Goal: Task Accomplishment & Management: Manage account settings

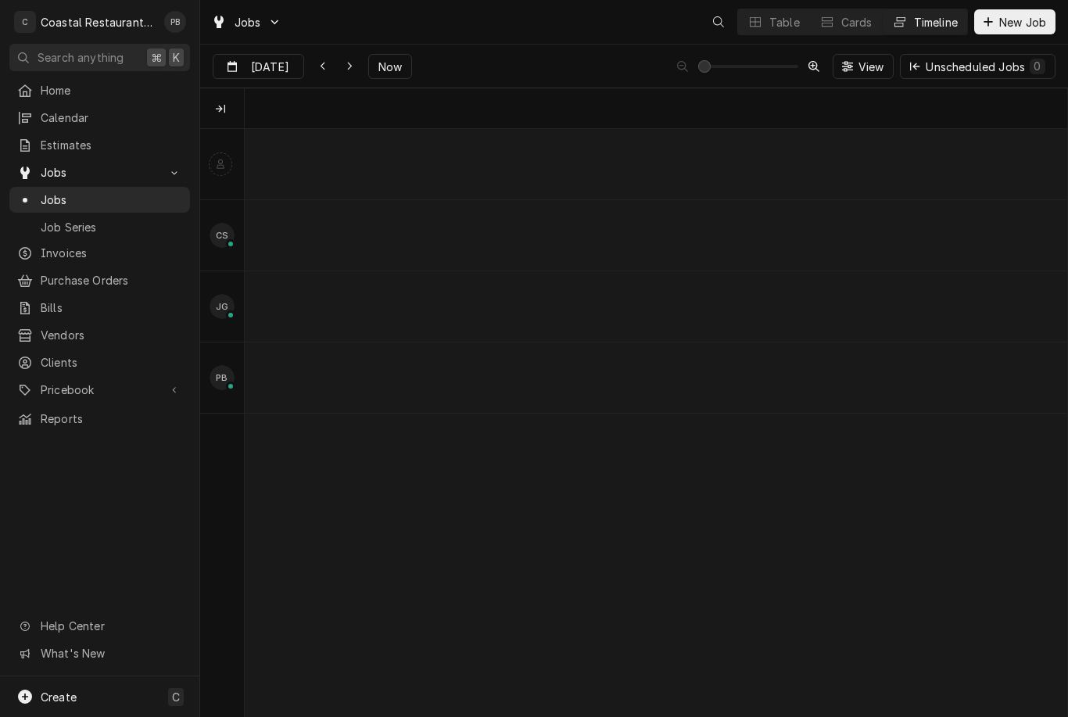
scroll to position [0, 16297]
click at [397, 59] on span "Now" at bounding box center [390, 67] width 30 height 16
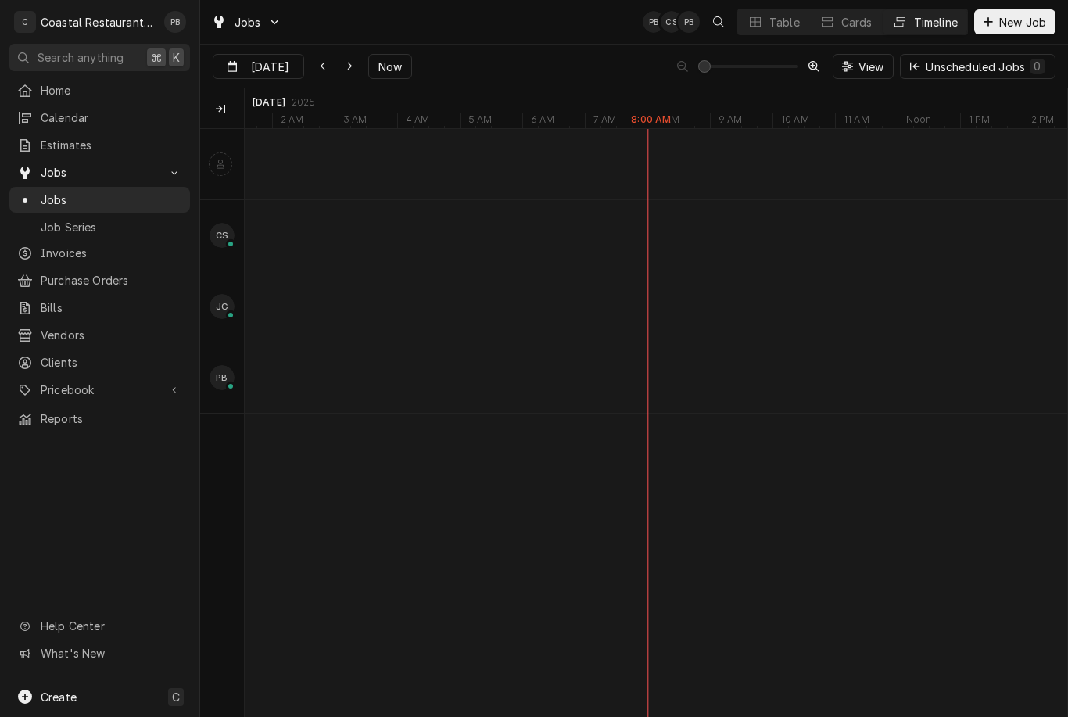
type input "[DATE]"
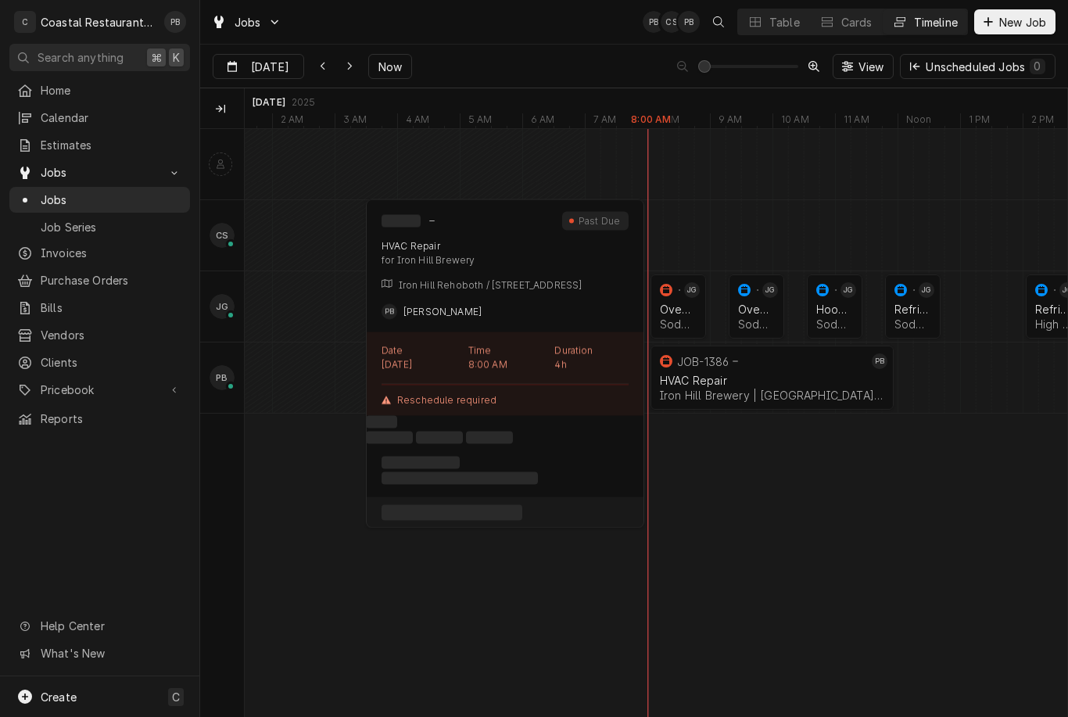
click at [736, 377] on div "HVAC Repair" at bounding box center [772, 380] width 224 height 13
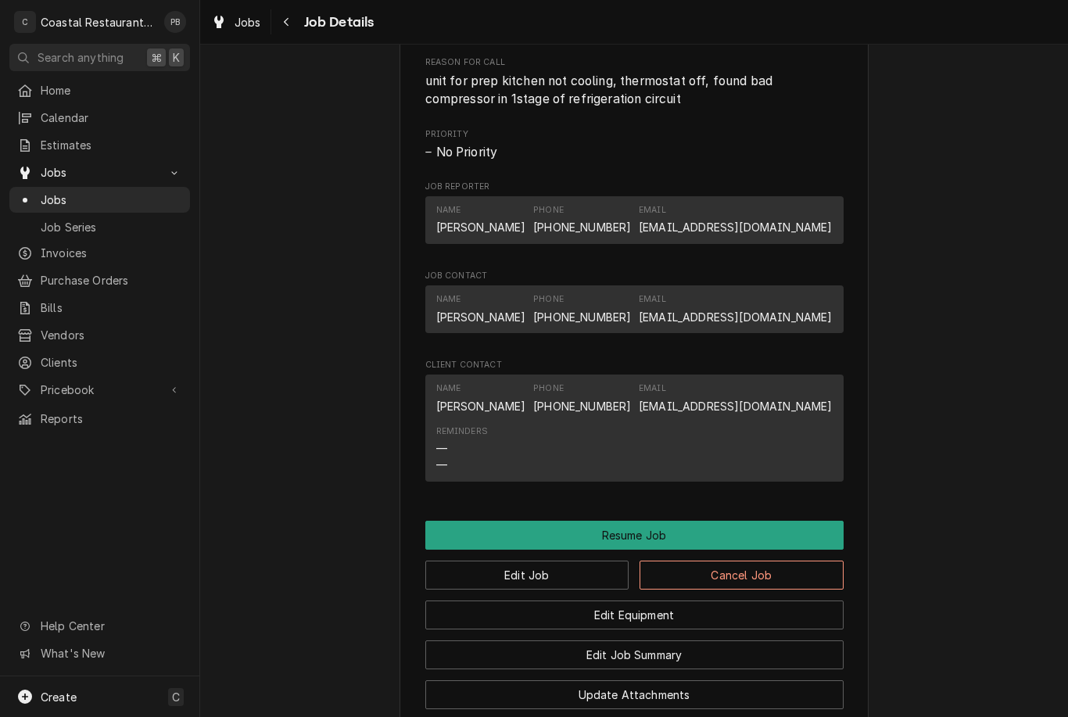
scroll to position [1007, 0]
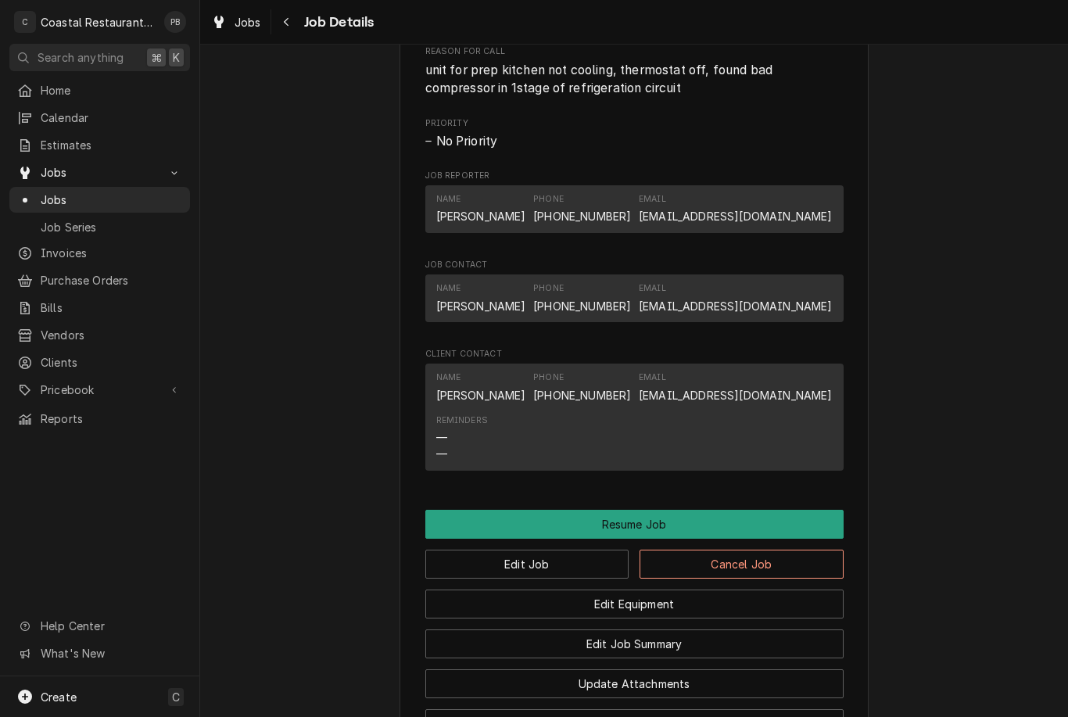
click at [655, 518] on button "Resume Job" at bounding box center [634, 524] width 418 height 29
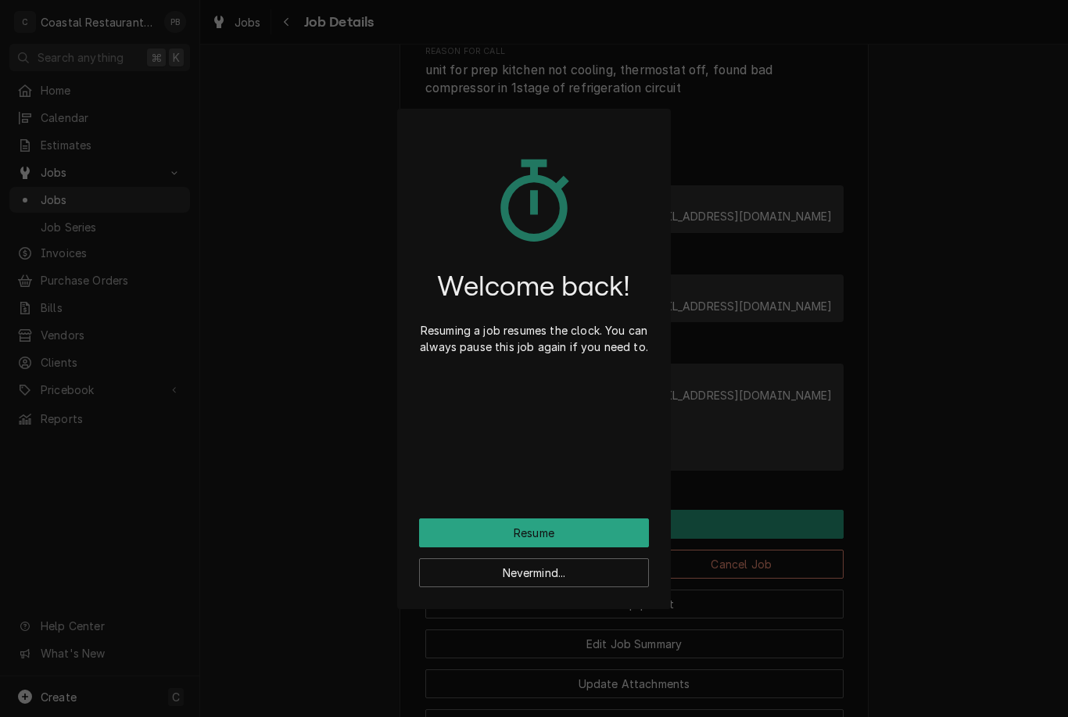
click at [586, 526] on button "Resume" at bounding box center [534, 533] width 230 height 29
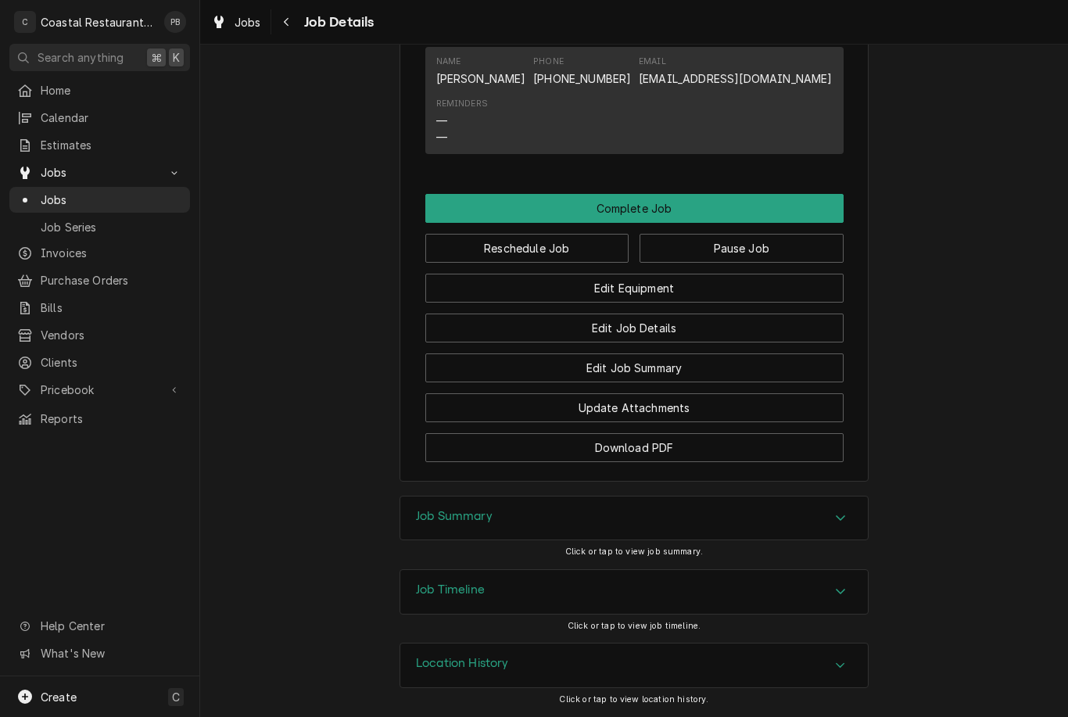
scroll to position [1269, 0]
click at [820, 510] on div "Job Summary" at bounding box center [634, 519] width 468 height 44
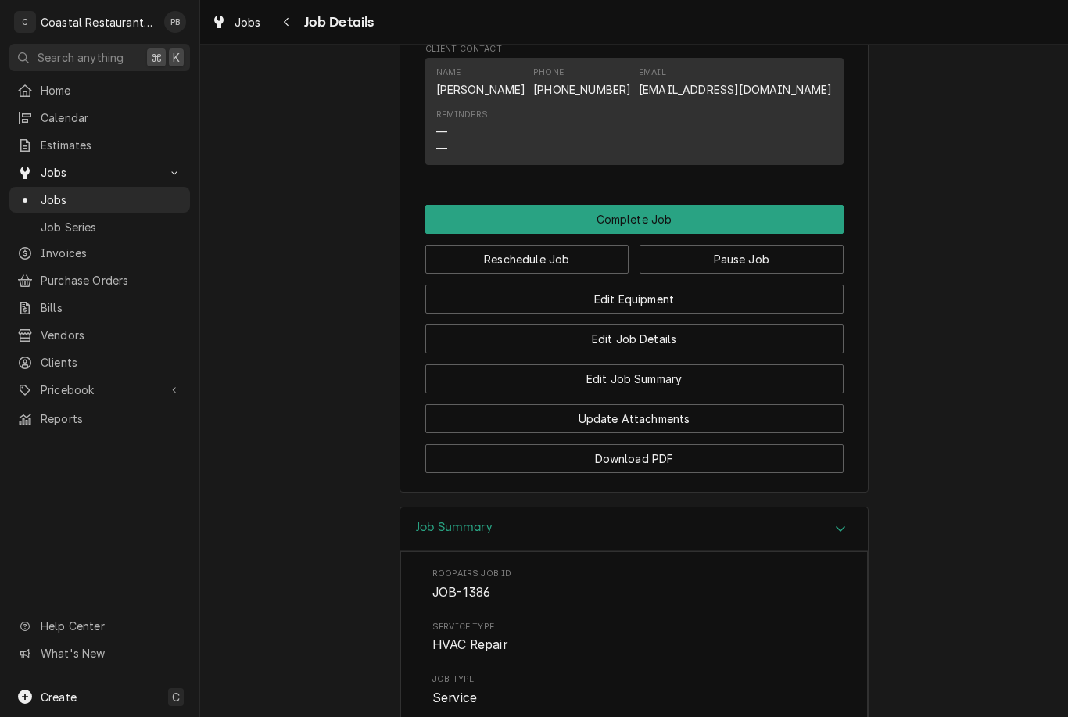
scroll to position [1243, 0]
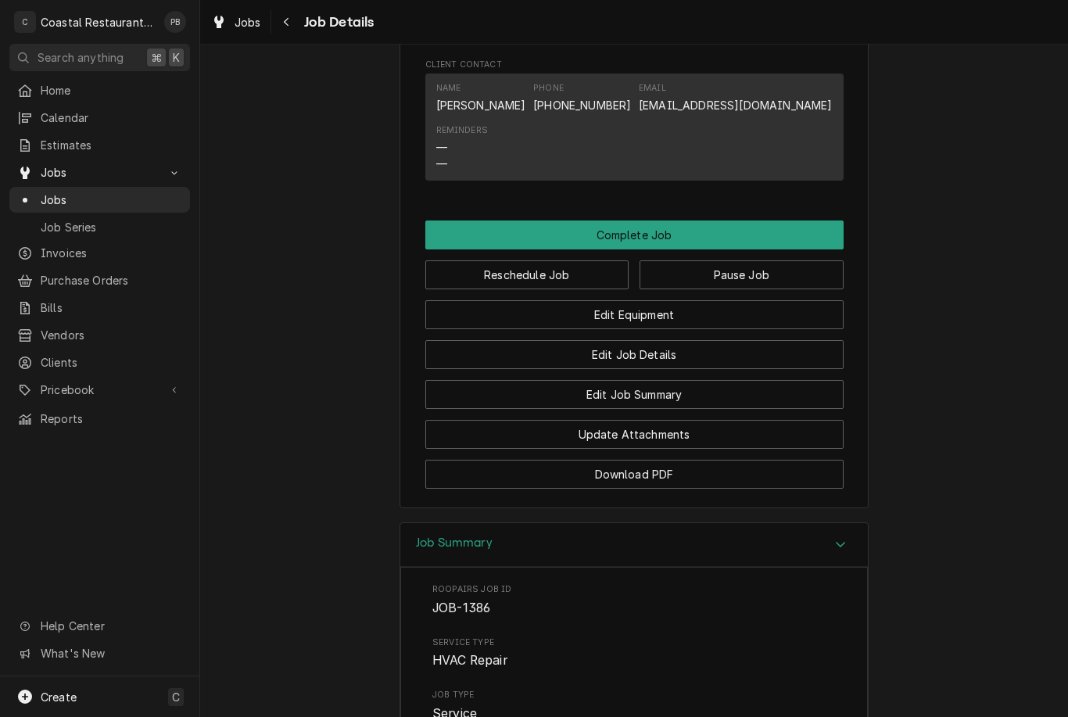
click at [762, 395] on button "Edit Job Summary" at bounding box center [634, 394] width 418 height 29
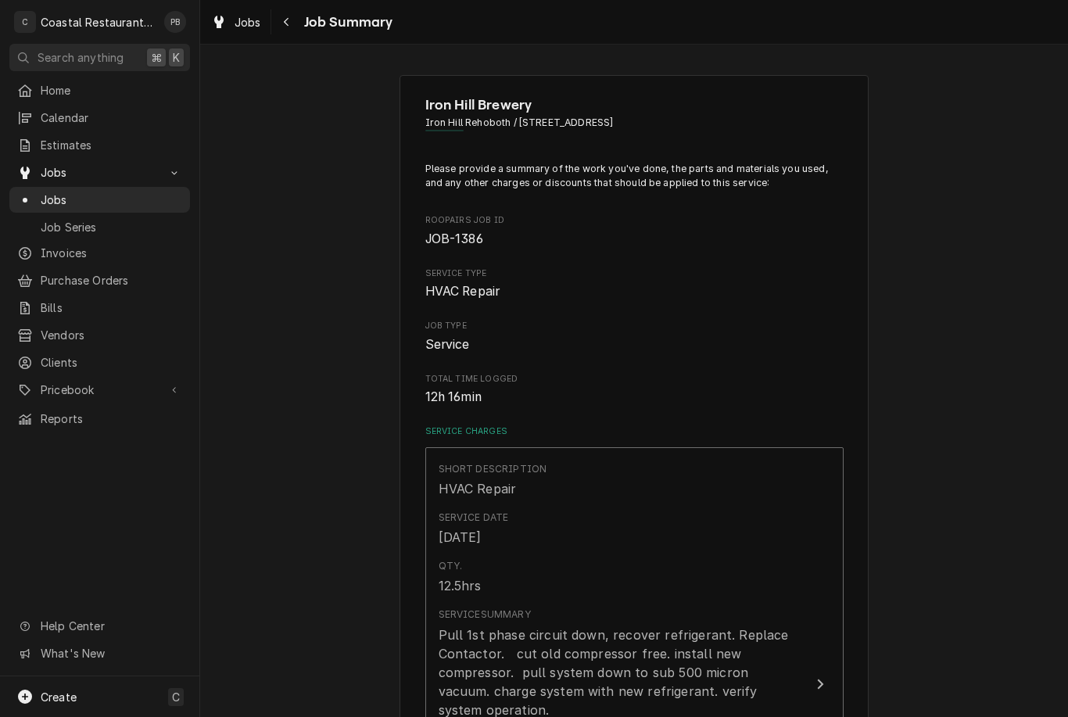
click at [84, 195] on span "Jobs" at bounding box center [112, 200] width 142 height 16
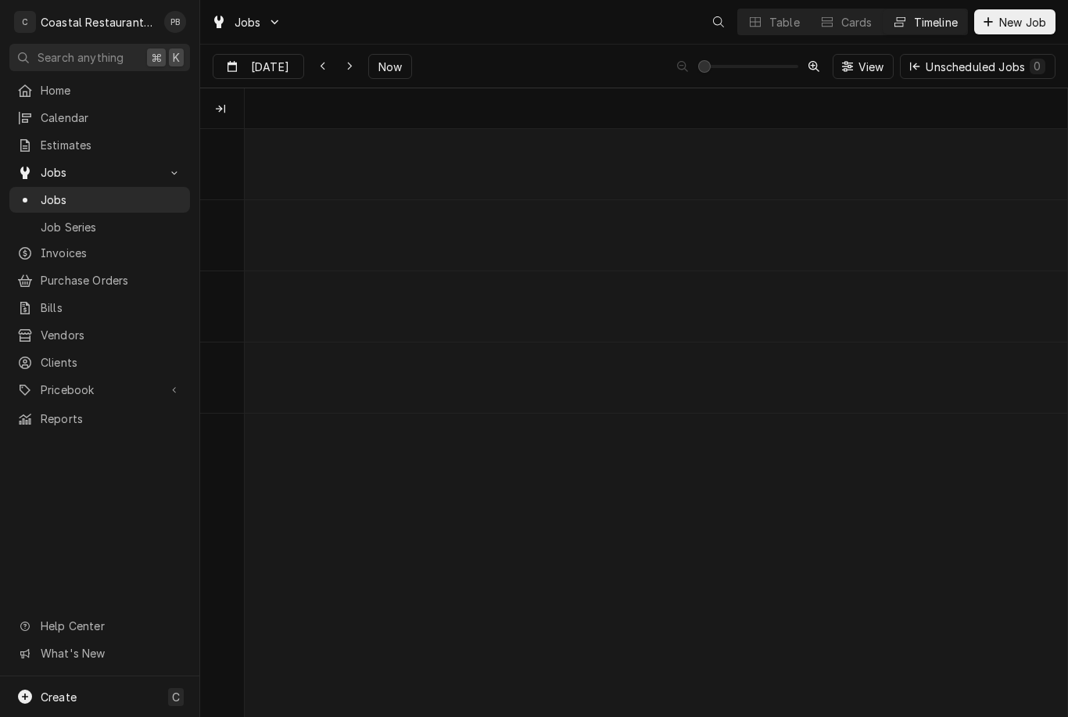
scroll to position [0, 16286]
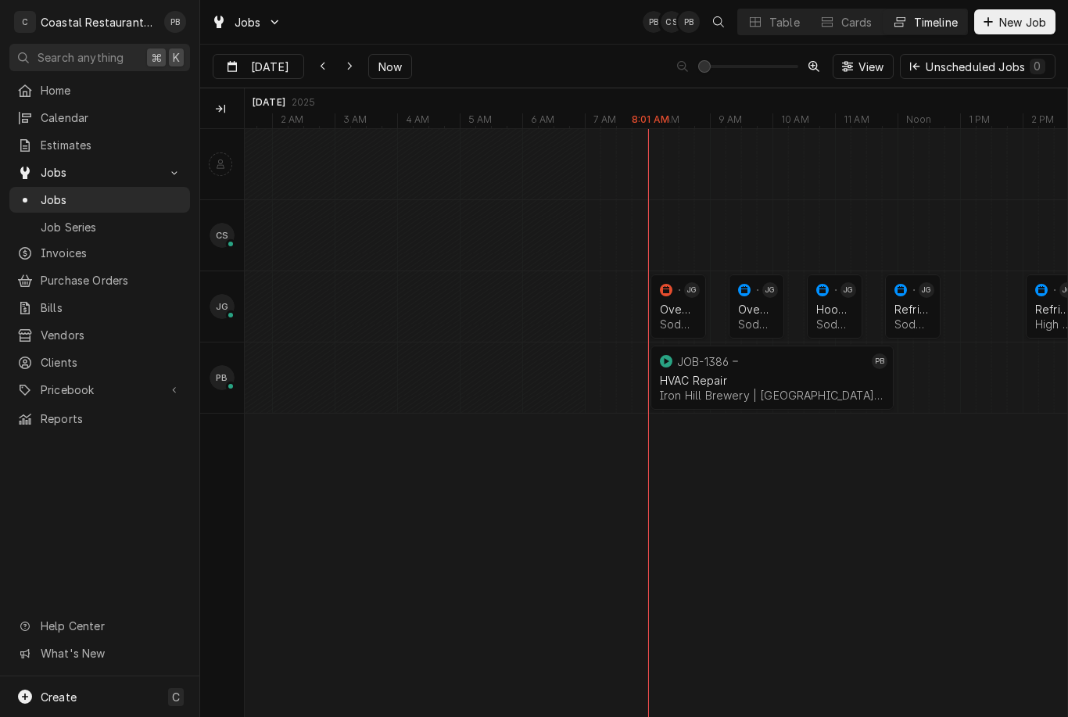
click at [748, 398] on div "Iron Hill Brewery | [GEOGRAPHIC_DATA], 19971" at bounding box center [772, 395] width 224 height 13
